Goal: Navigation & Orientation: Find specific page/section

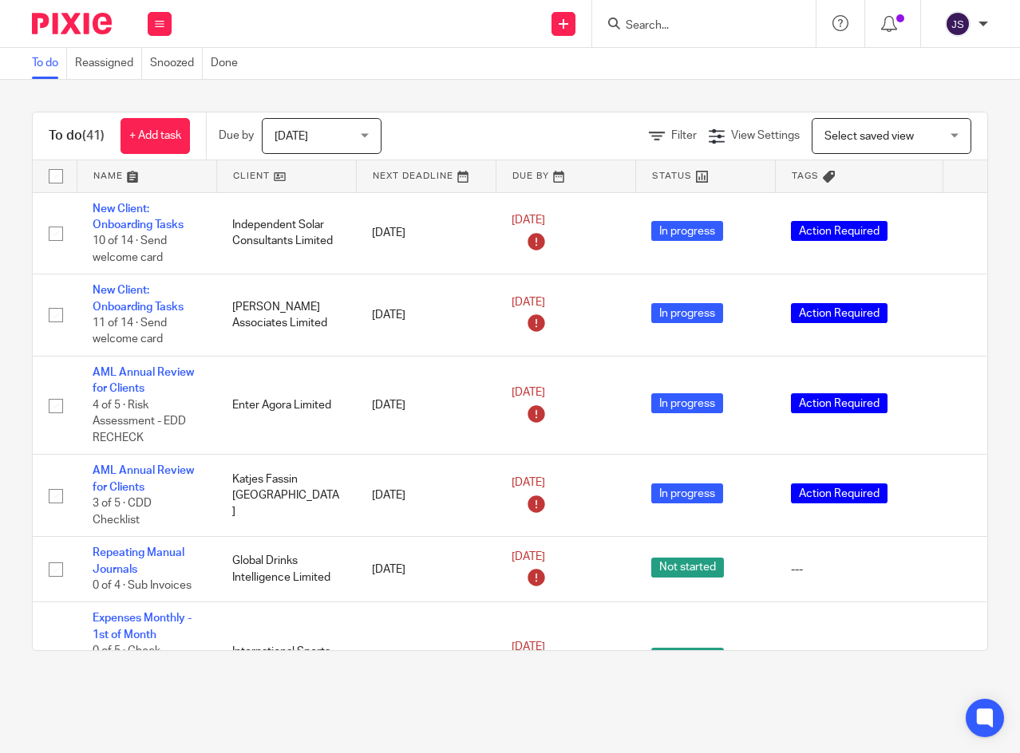
scroll to position [2359, 38]
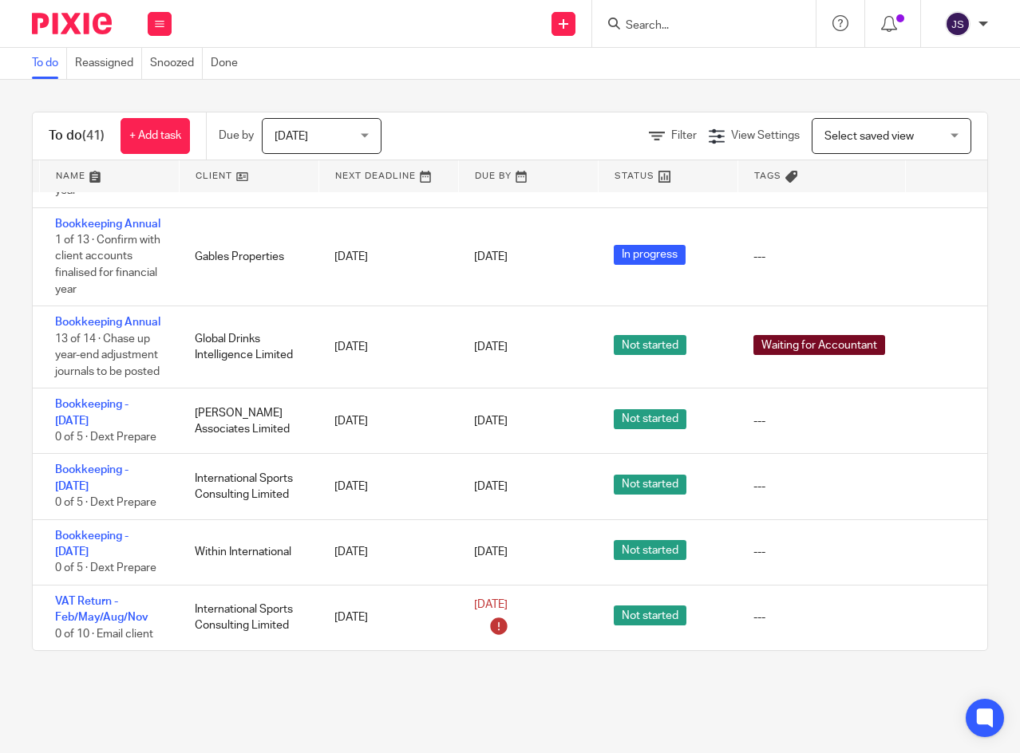
click at [159, 22] on icon at bounding box center [160, 24] width 10 height 10
click at [939, 479] on icon at bounding box center [941, 487] width 16 height 16
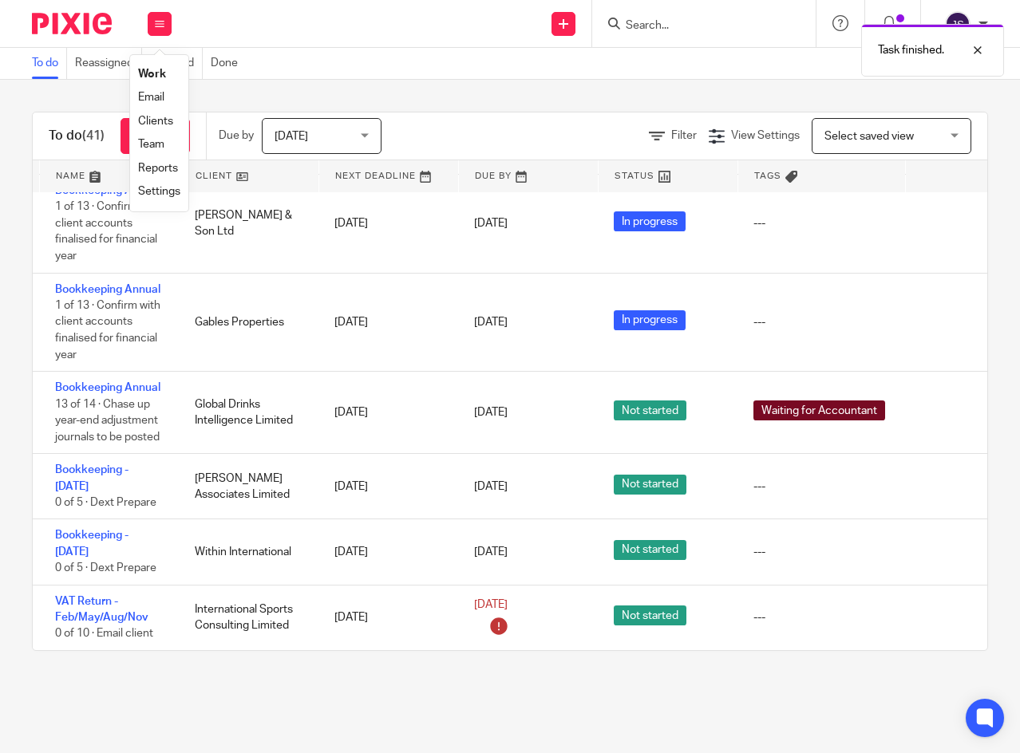
scroll to position [2293, 38]
click at [940, 544] on icon at bounding box center [941, 552] width 16 height 16
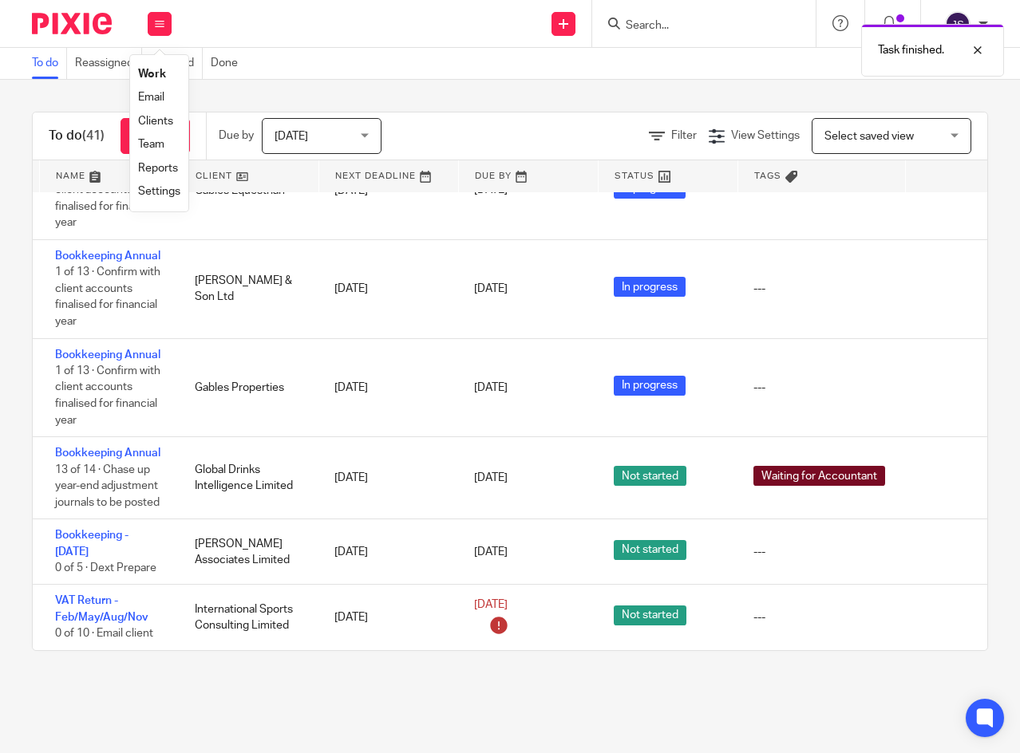
scroll to position [2228, 38]
click at [159, 72] on link "Work" at bounding box center [152, 74] width 28 height 11
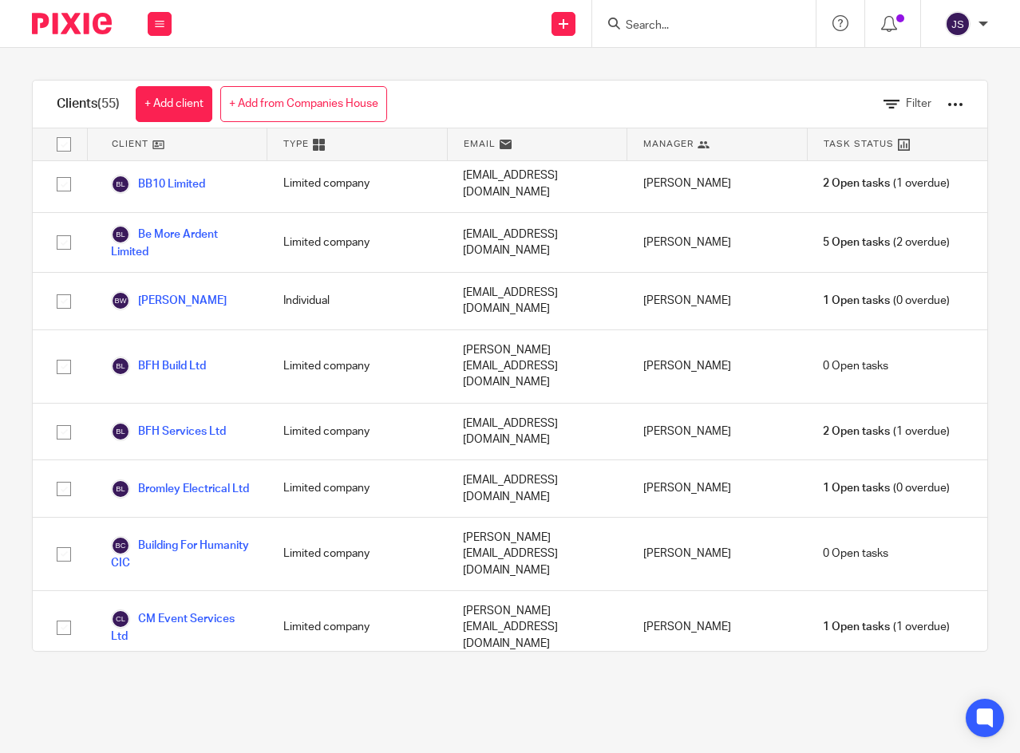
scroll to position [399, 0]
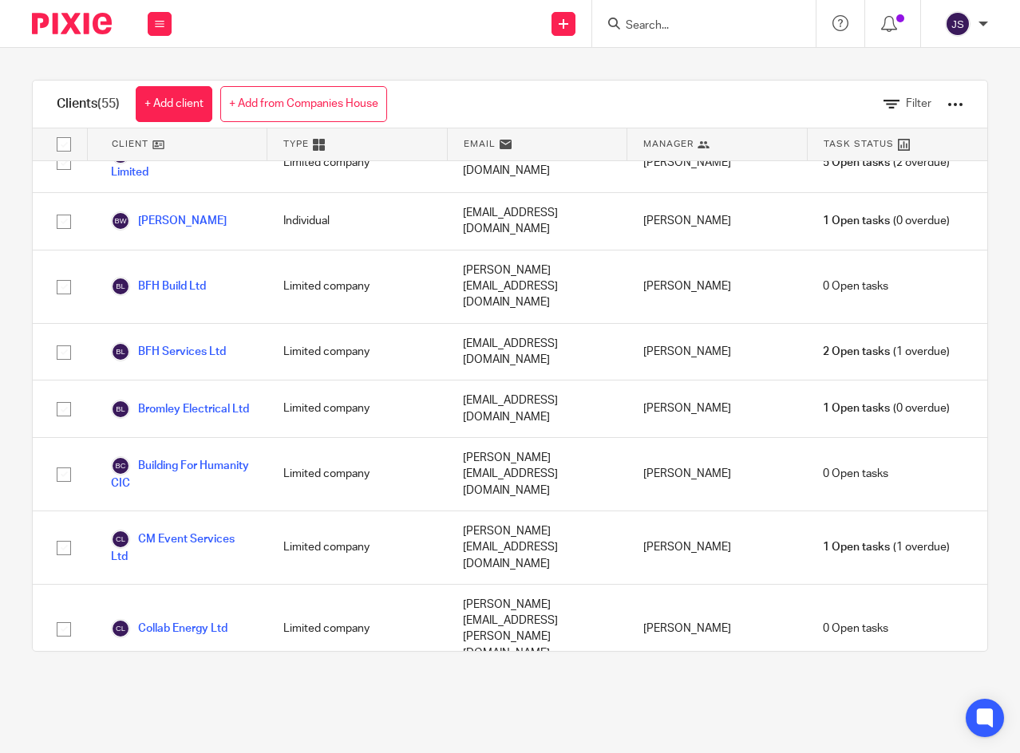
click at [214, 342] on link "BFH Services Ltd" at bounding box center [168, 351] width 115 height 19
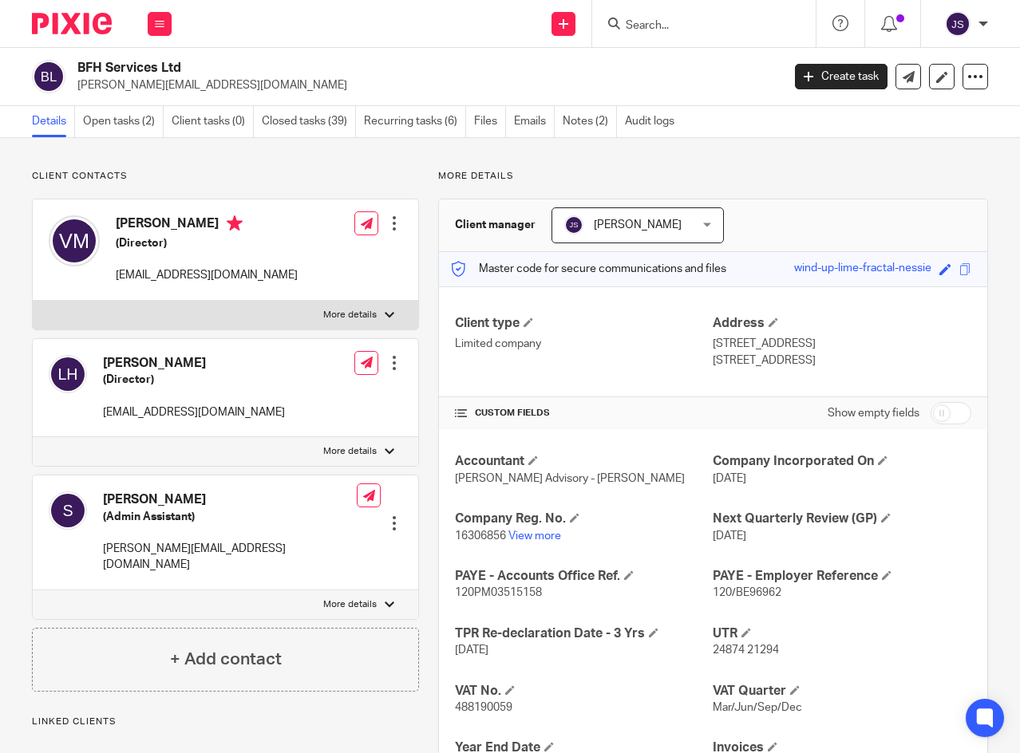
click at [590, 121] on link "Notes (2)" at bounding box center [590, 121] width 54 height 31
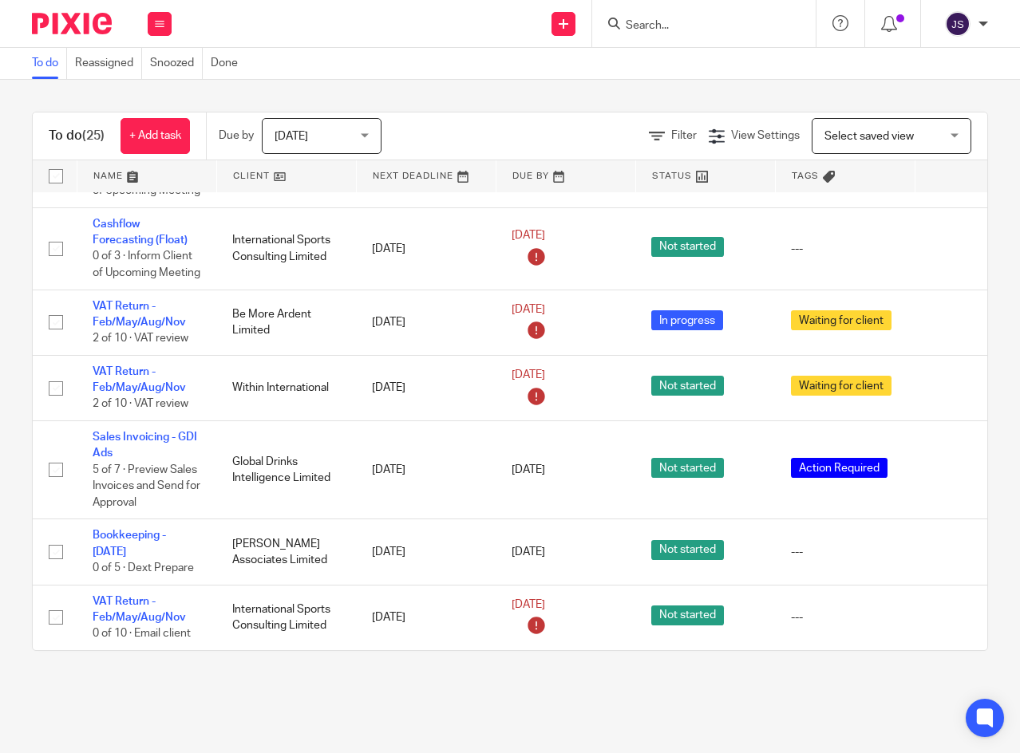
scroll to position [1850, 0]
